Goal: Information Seeking & Learning: Learn about a topic

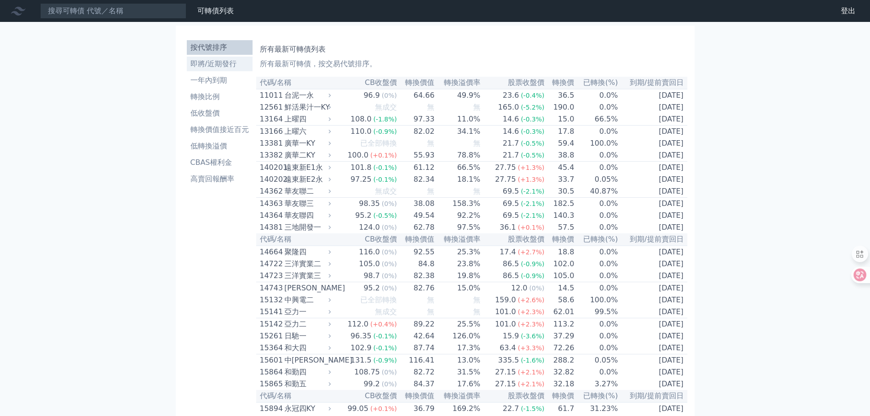
click at [194, 62] on li "即將/近期發行" at bounding box center [220, 63] width 66 height 11
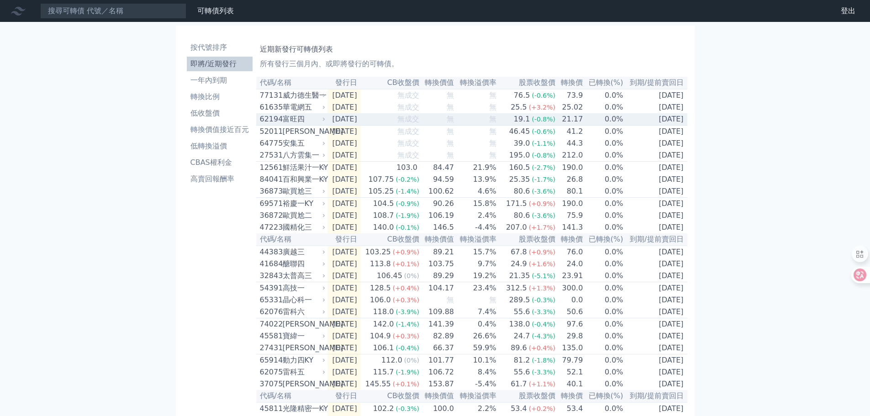
click at [265, 120] on div "62194" at bounding box center [270, 119] width 21 height 11
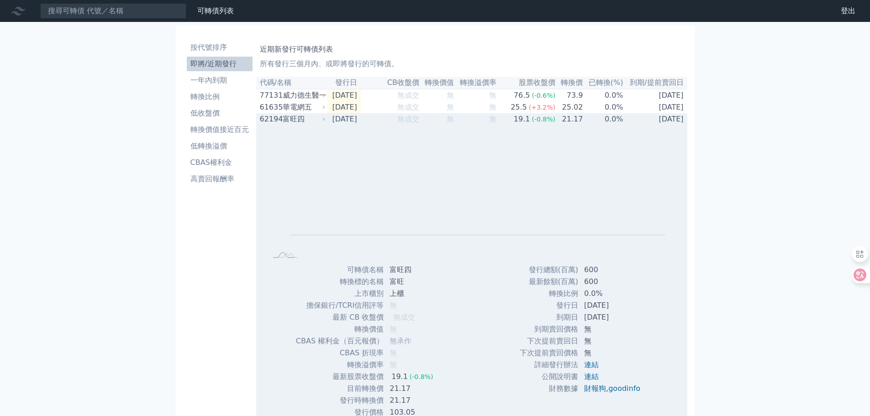
click at [265, 120] on div "62194" at bounding box center [270, 119] width 21 height 11
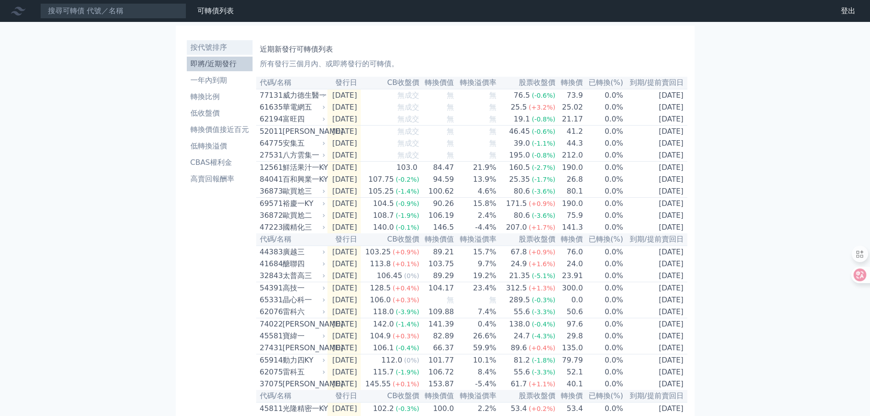
click at [202, 42] on li "按代號排序" at bounding box center [220, 47] width 66 height 11
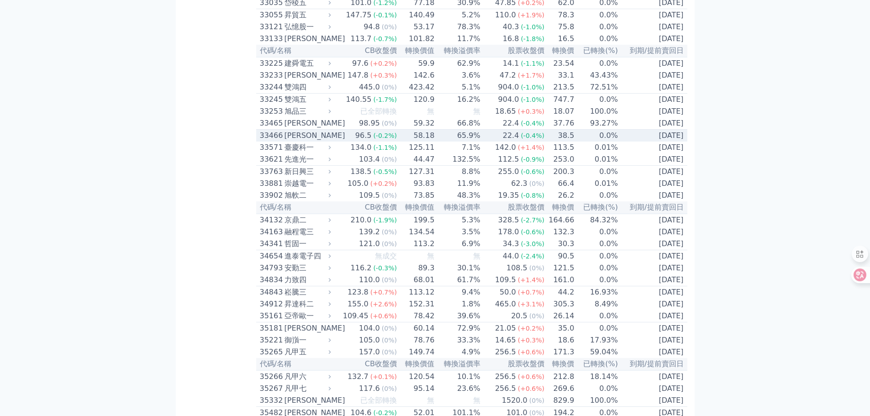
scroll to position [1872, 0]
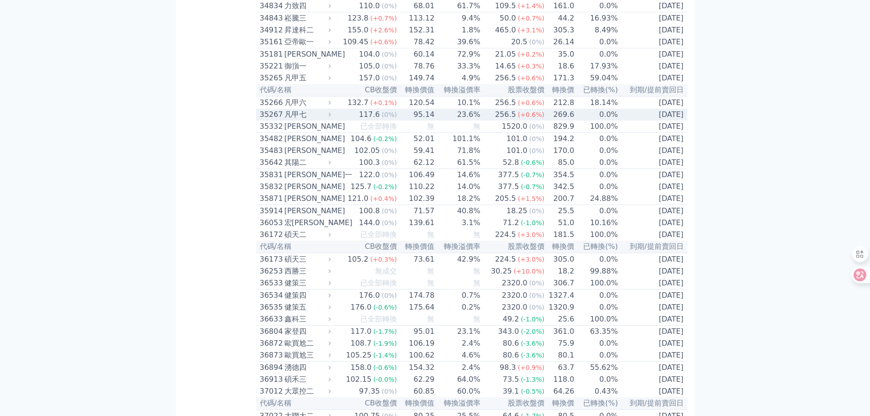
click at [272, 120] on div "35267" at bounding box center [271, 114] width 22 height 11
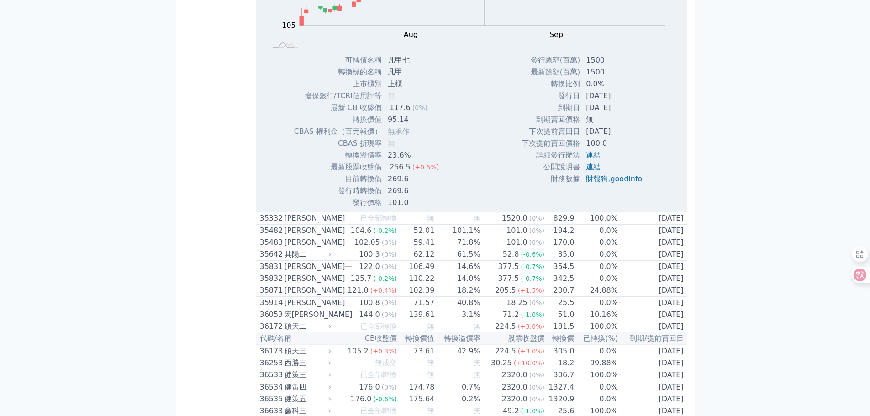
scroll to position [2054, 0]
